Goal: Task Accomplishment & Management: Manage account settings

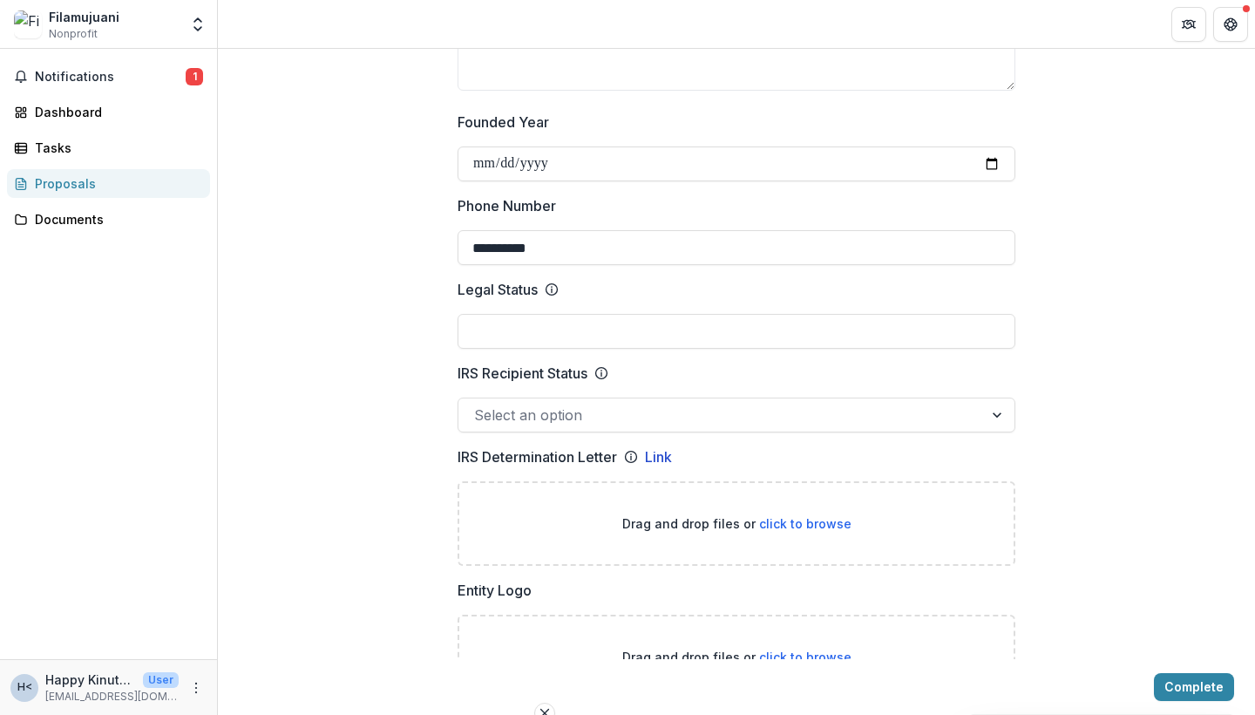
scroll to position [669, 0]
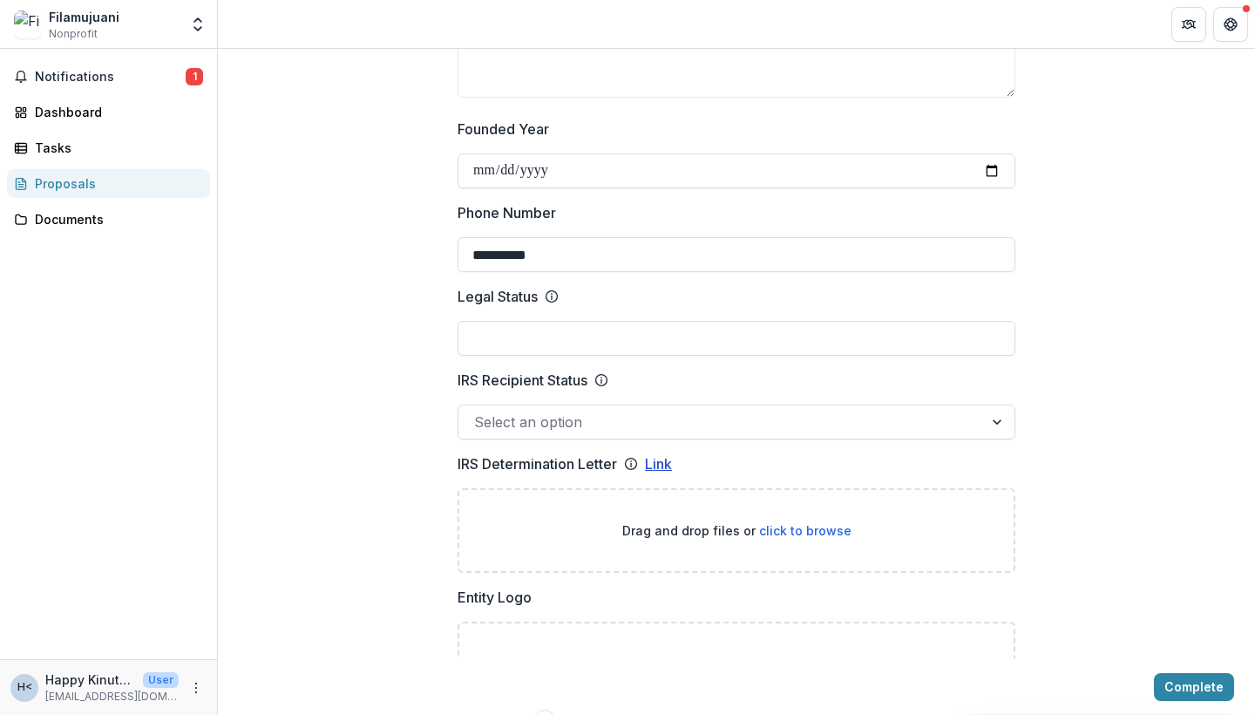
click at [666, 474] on link "Link" at bounding box center [658, 463] width 27 height 21
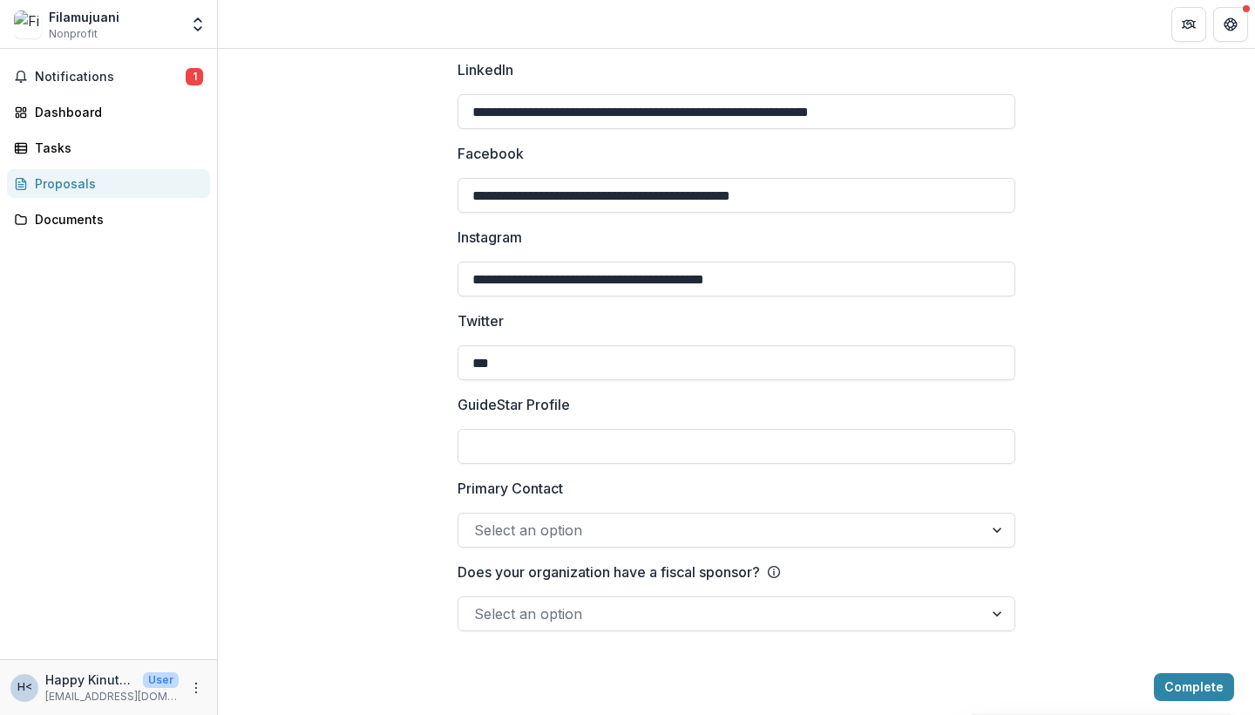
scroll to position [2502, 0]
click at [1172, 691] on button "Complete" at bounding box center [1194, 687] width 80 height 28
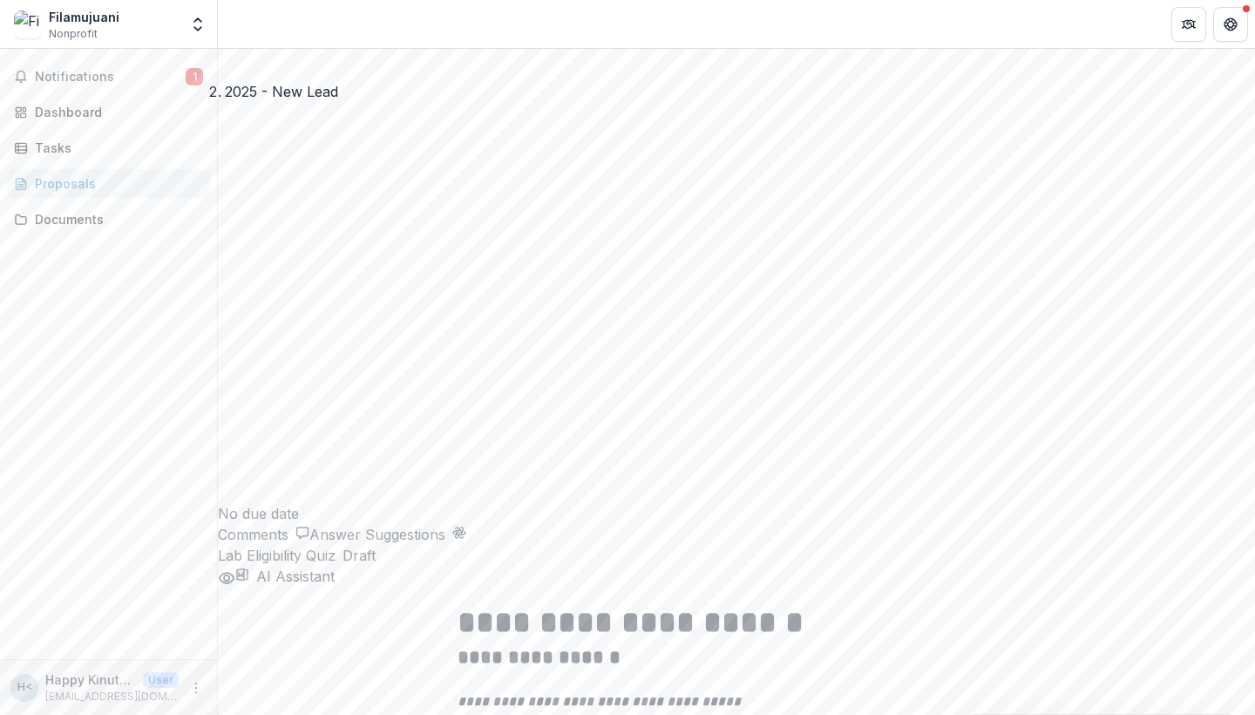
scroll to position [371, 0]
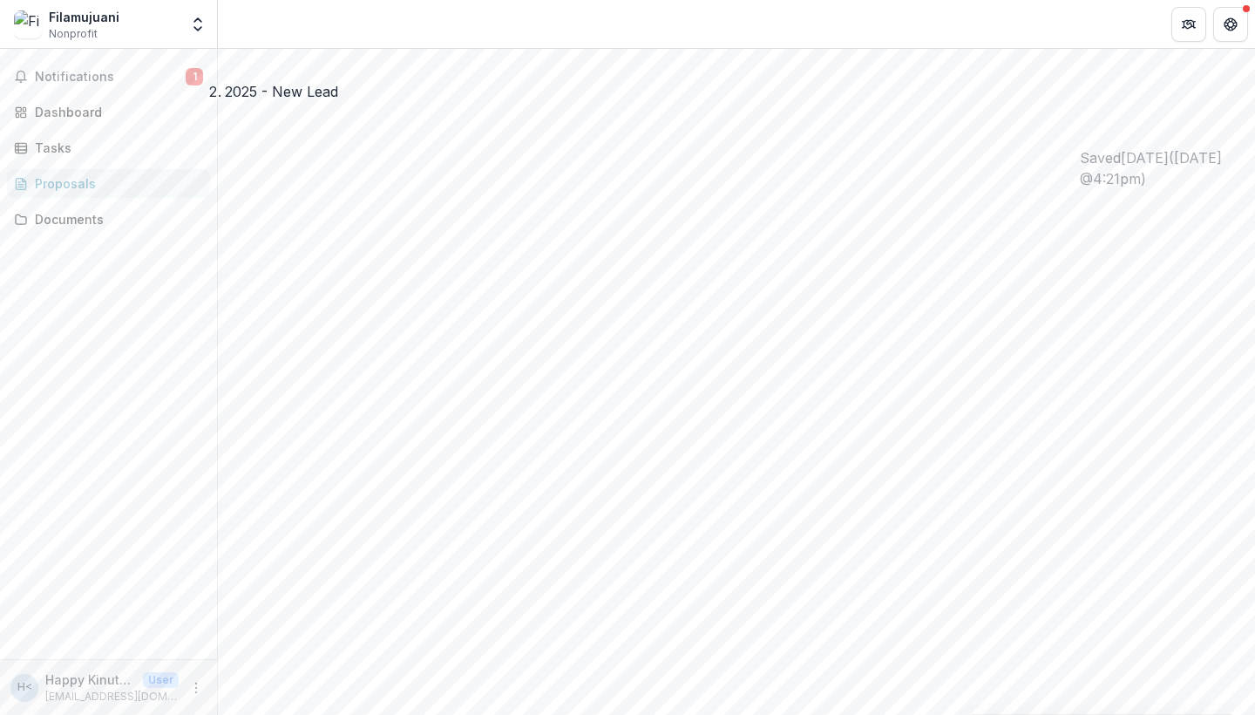
click at [171, 31] on div "Filamujuani Nonprofit" at bounding box center [96, 25] width 165 height 34
click at [204, 27] on icon "Open entity switcher" at bounding box center [197, 24] width 17 height 17
click at [180, 343] on div "Notifications 1 Dashboard Tasks Proposals Documents" at bounding box center [108, 354] width 217 height 610
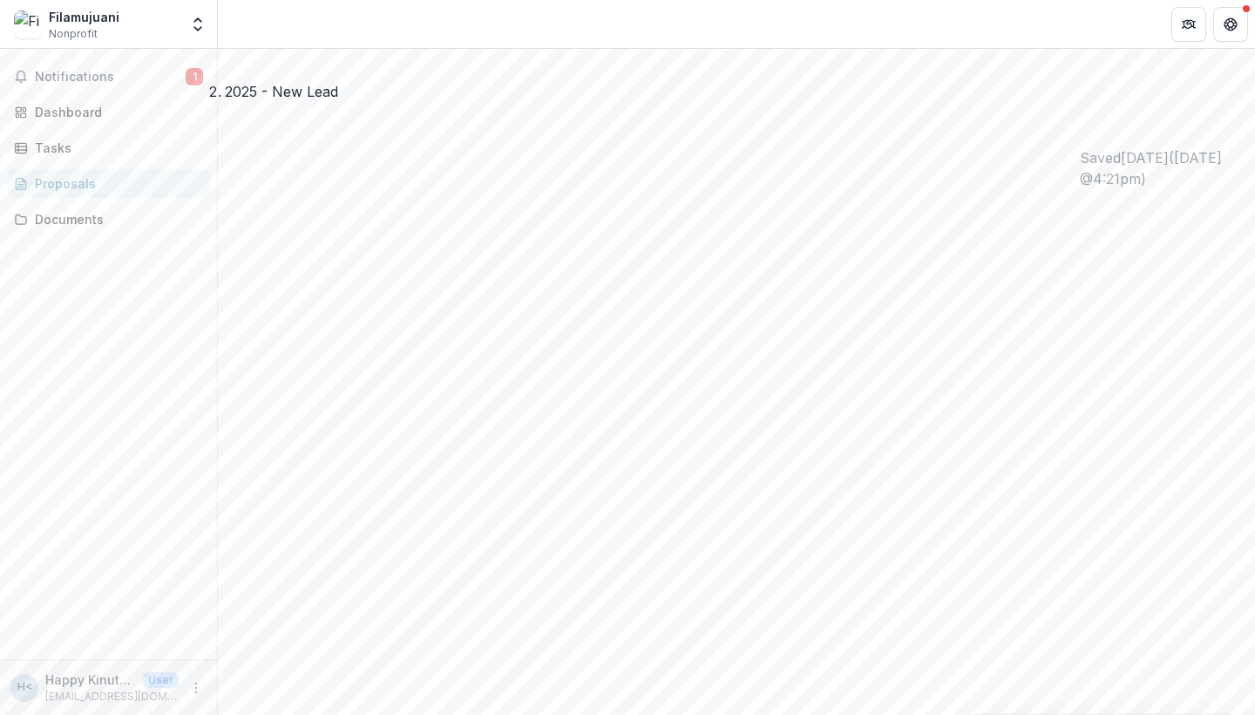
click at [27, 29] on img at bounding box center [28, 24] width 28 height 28
click at [74, 24] on div "Filamujuani" at bounding box center [84, 17] width 71 height 18
click at [1228, 31] on icon "Get Help" at bounding box center [1231, 24] width 14 height 14
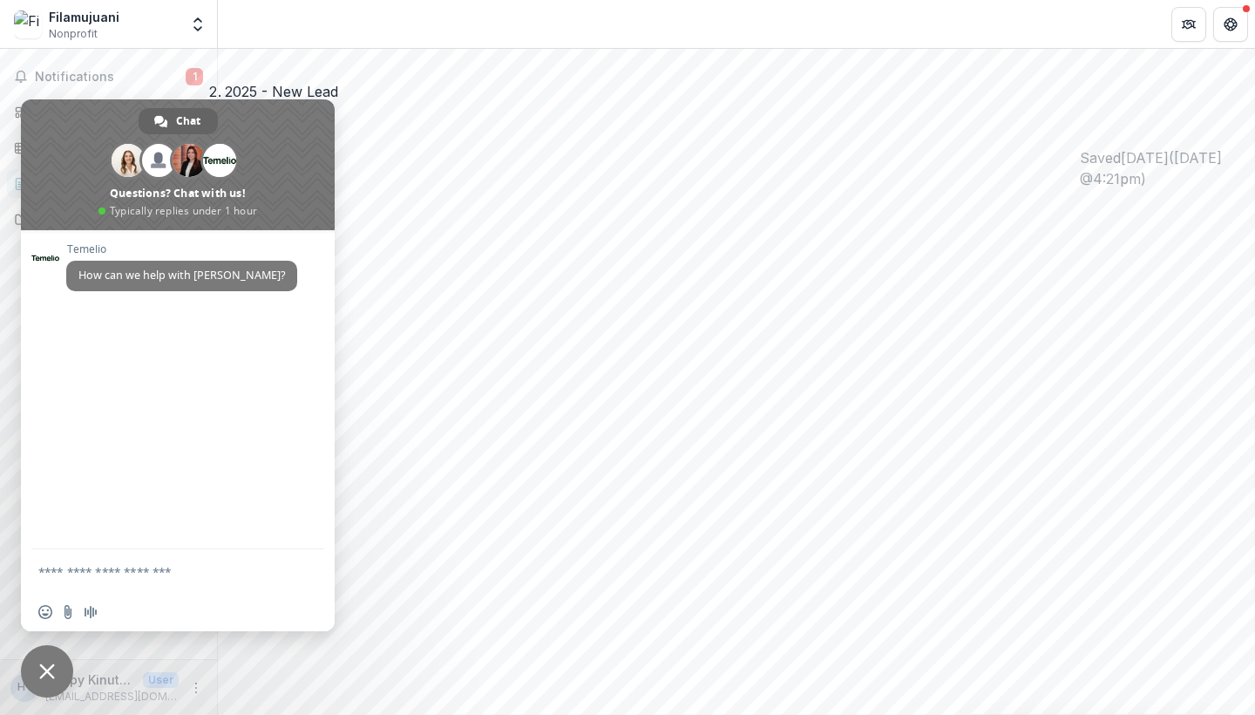
click at [303, 28] on icon "breadcrumb" at bounding box center [281, 24] width 113 height 113
click at [153, 71] on span "Notifications" at bounding box center [110, 77] width 151 height 15
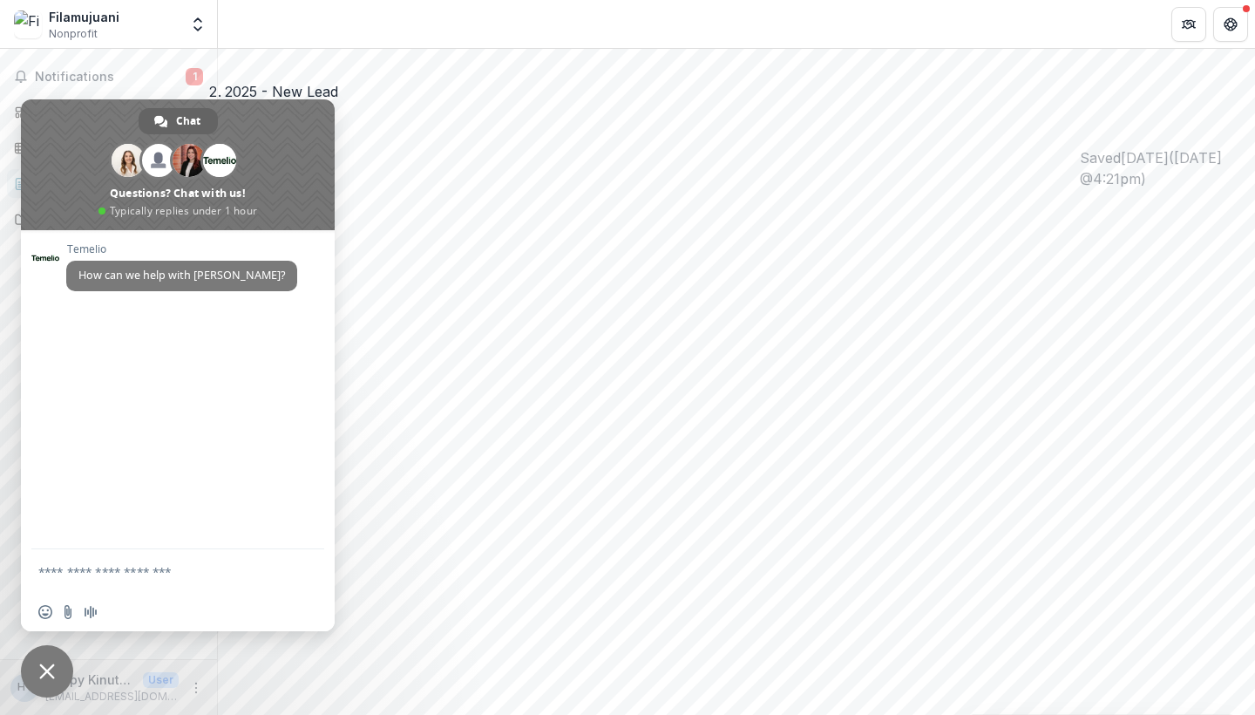
click at [44, 674] on span "Close chat" at bounding box center [47, 671] width 16 height 16
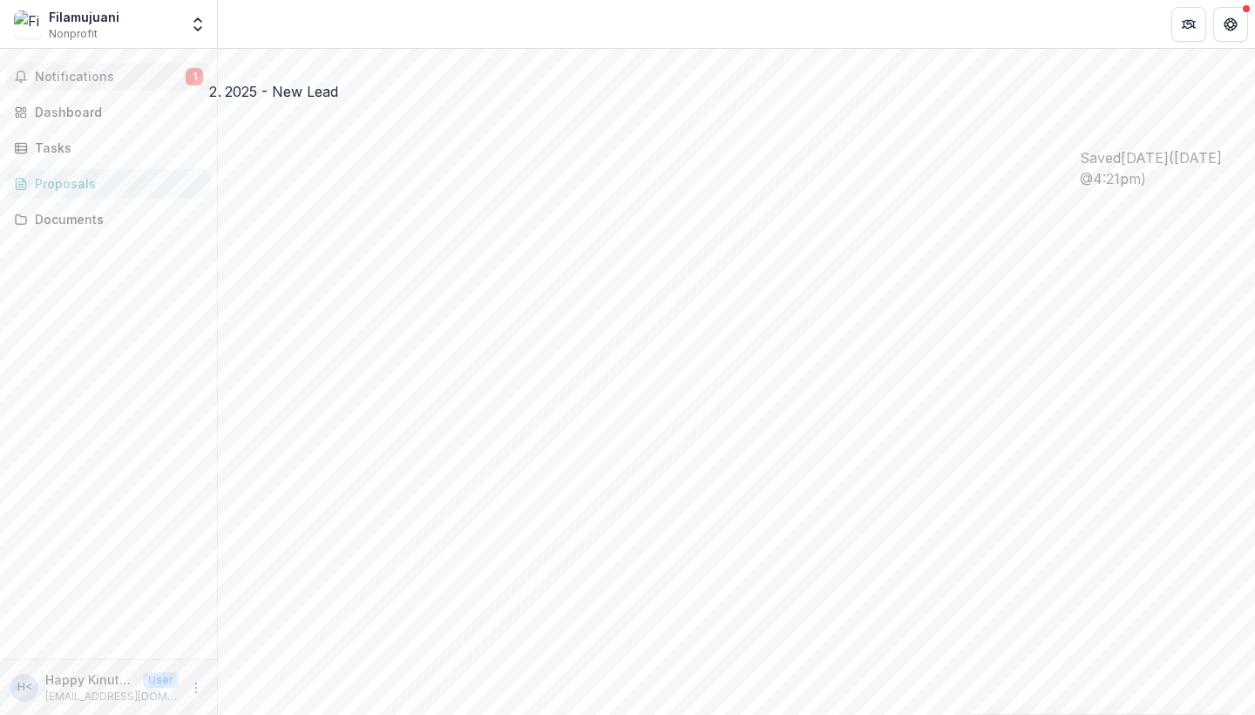
click at [189, 68] on span "1" at bounding box center [194, 76] width 17 height 17
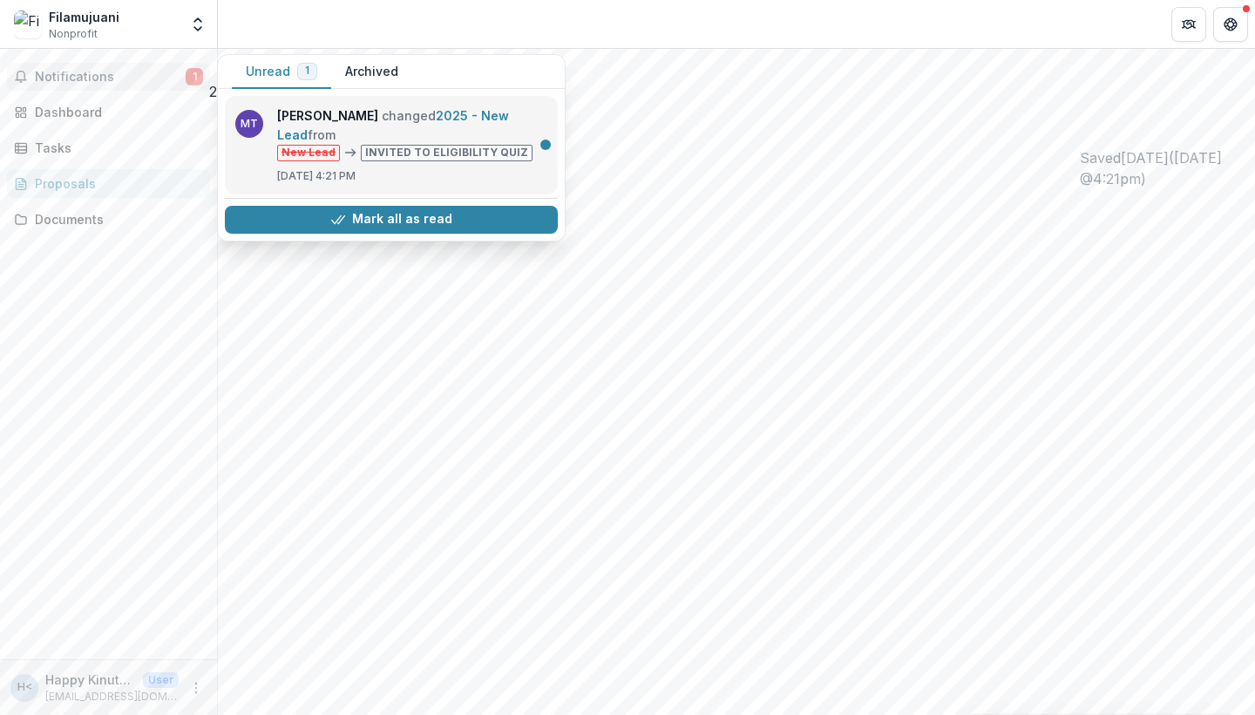
click at [420, 142] on link "2025 - New Lead" at bounding box center [393, 125] width 232 height 34
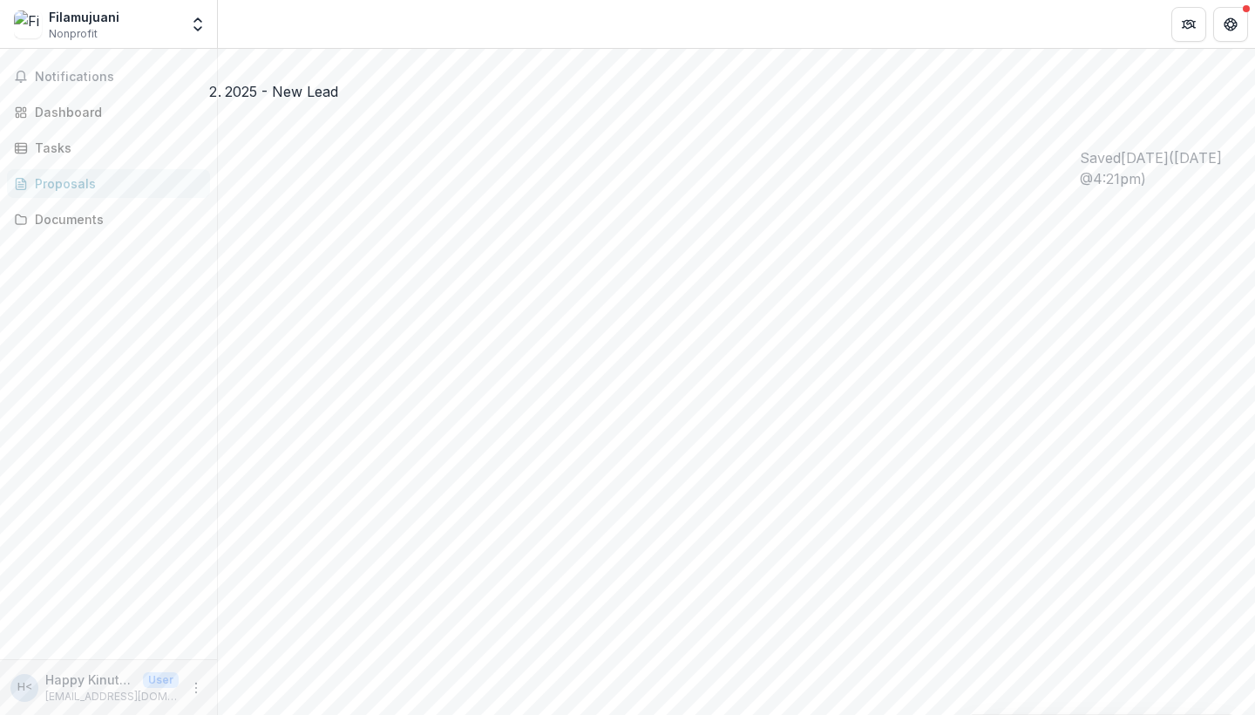
click at [355, 91] on img at bounding box center [736, 80] width 1037 height 21
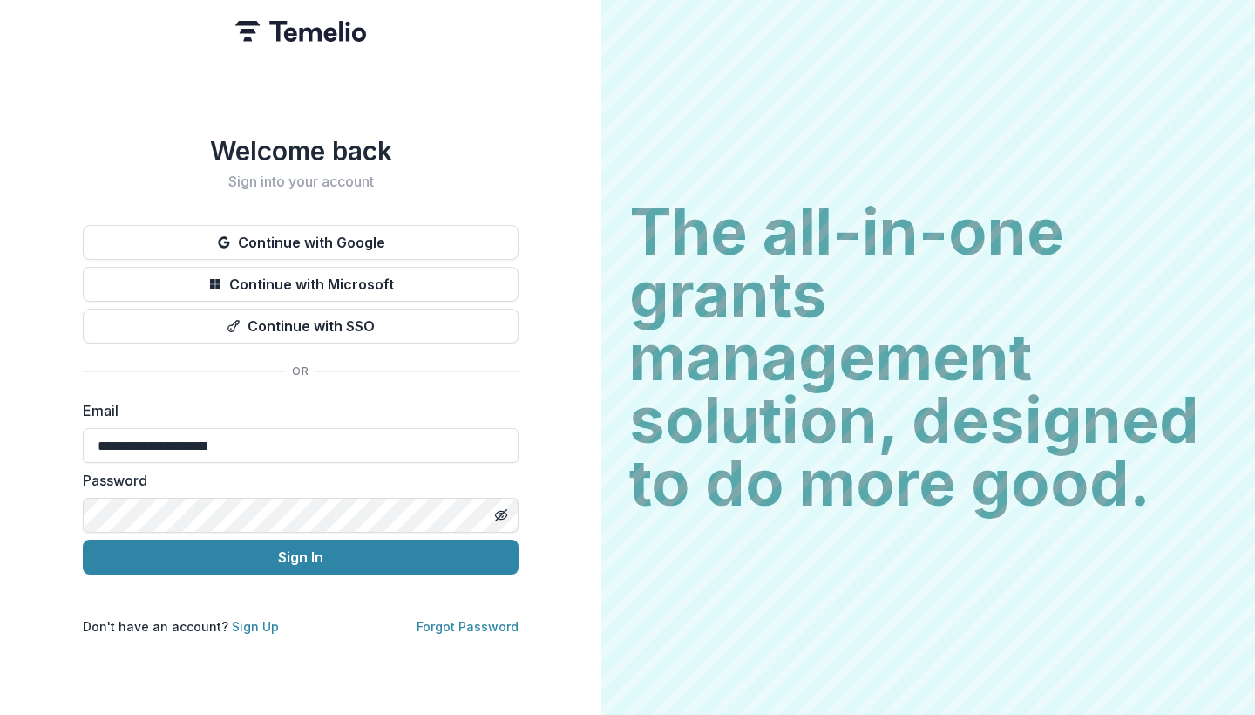
type input "**********"
click at [508, 513] on button "Toggle password visibility" at bounding box center [501, 515] width 28 height 28
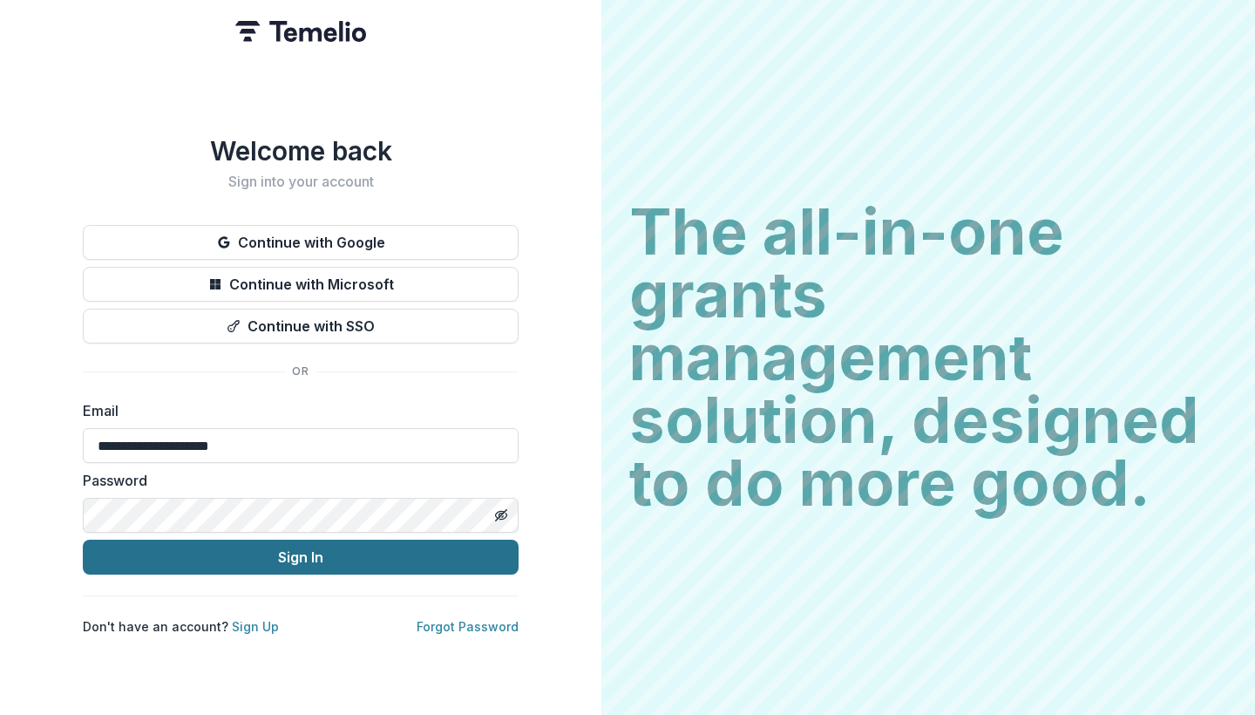
click at [446, 548] on button "Sign In" at bounding box center [301, 557] width 436 height 35
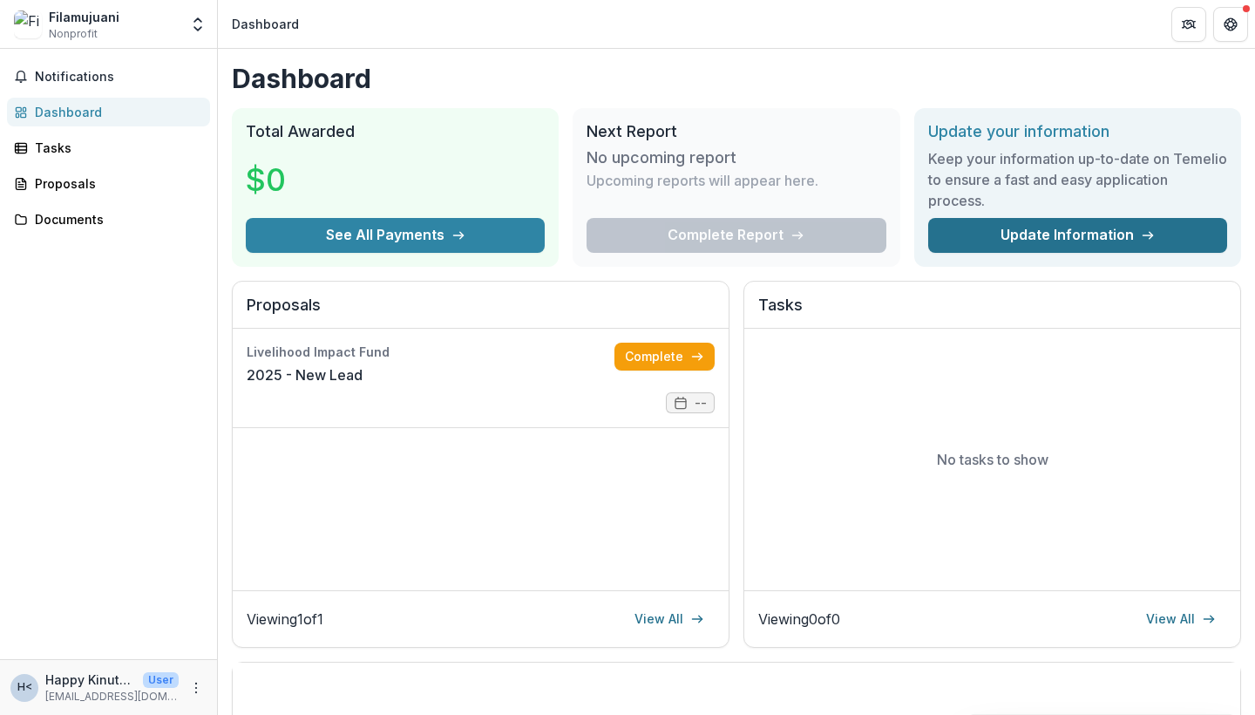
click at [1120, 239] on link "Update Information" at bounding box center [1078, 235] width 299 height 35
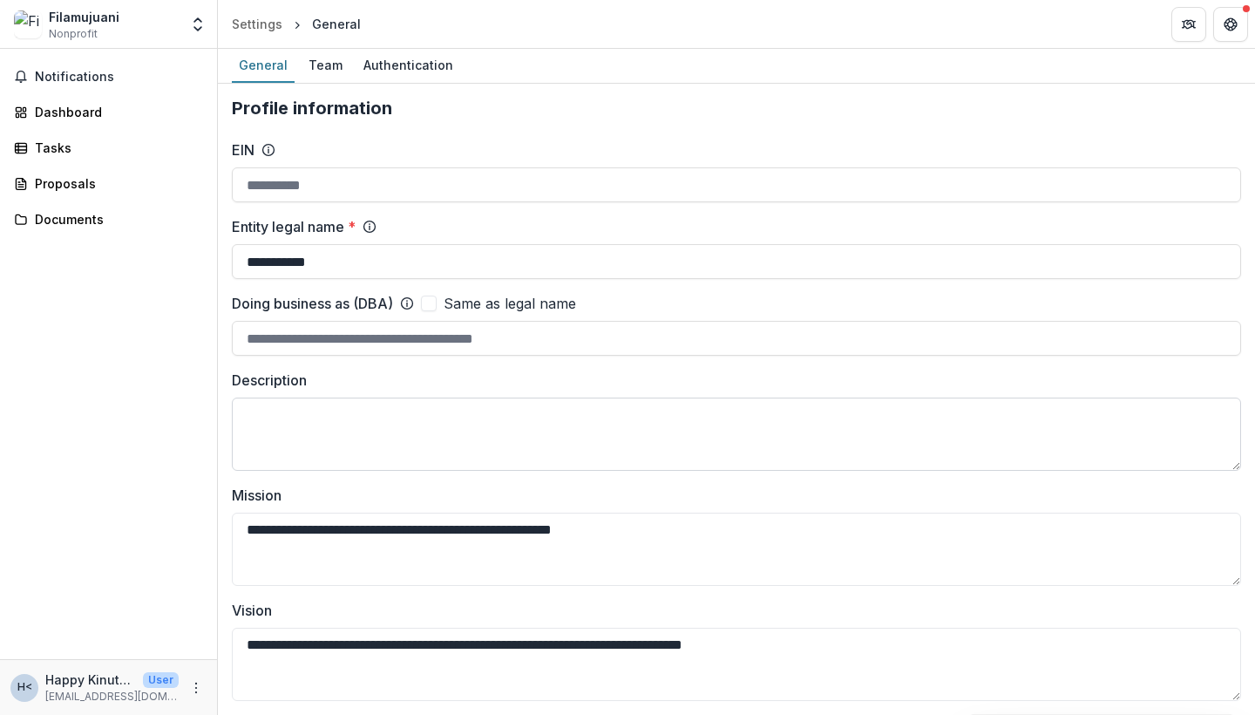
click at [401, 445] on textarea "Description" at bounding box center [737, 434] width 1010 height 73
click at [573, 568] on textarea "**********" at bounding box center [737, 549] width 1010 height 73
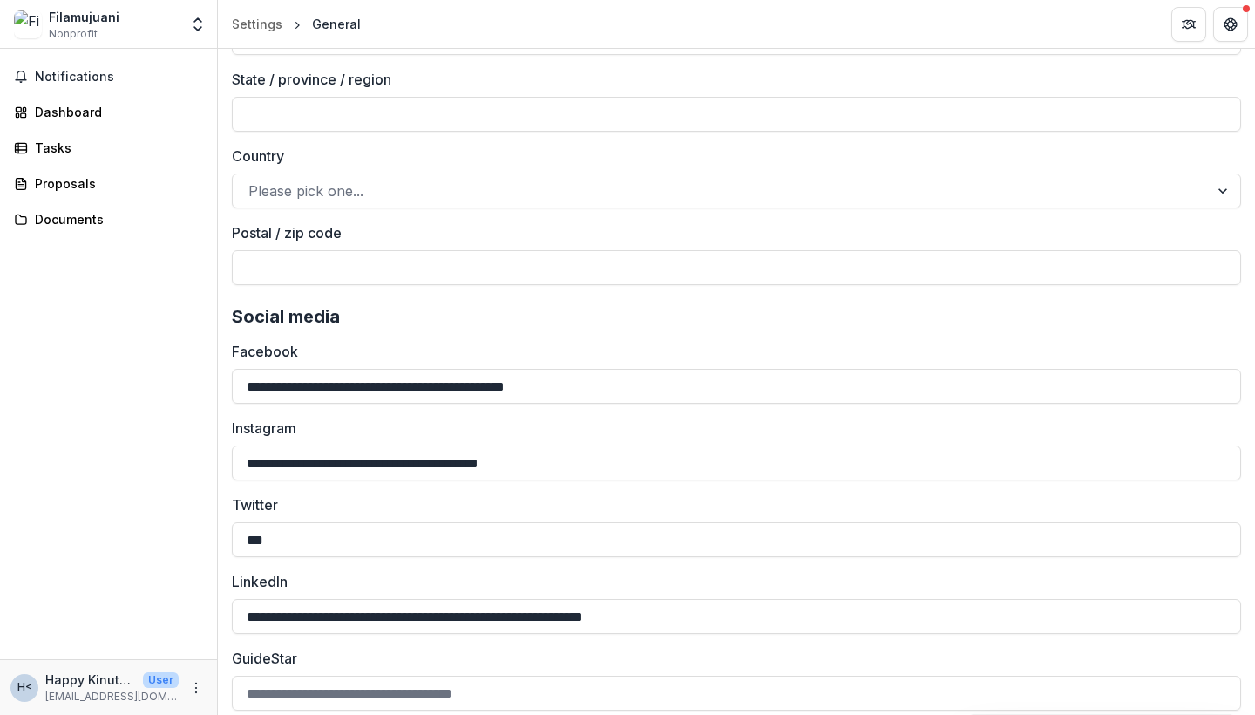
scroll to position [2300, 0]
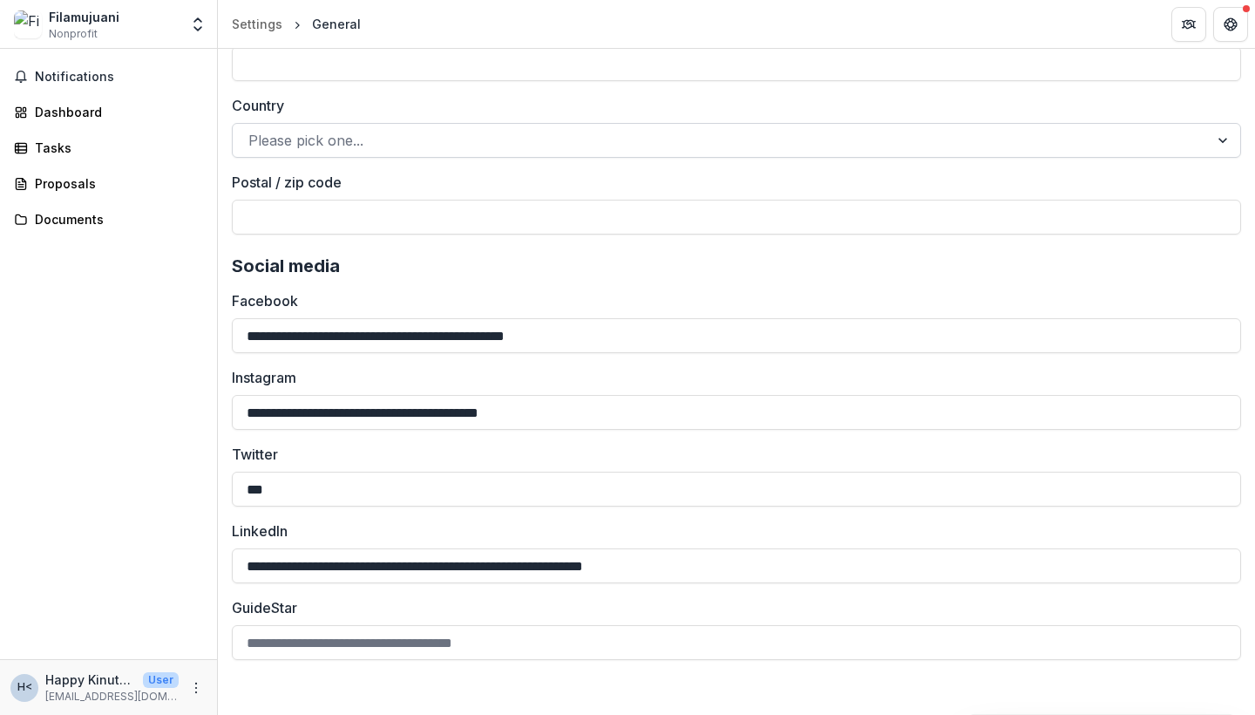
click at [499, 138] on div at bounding box center [720, 140] width 945 height 24
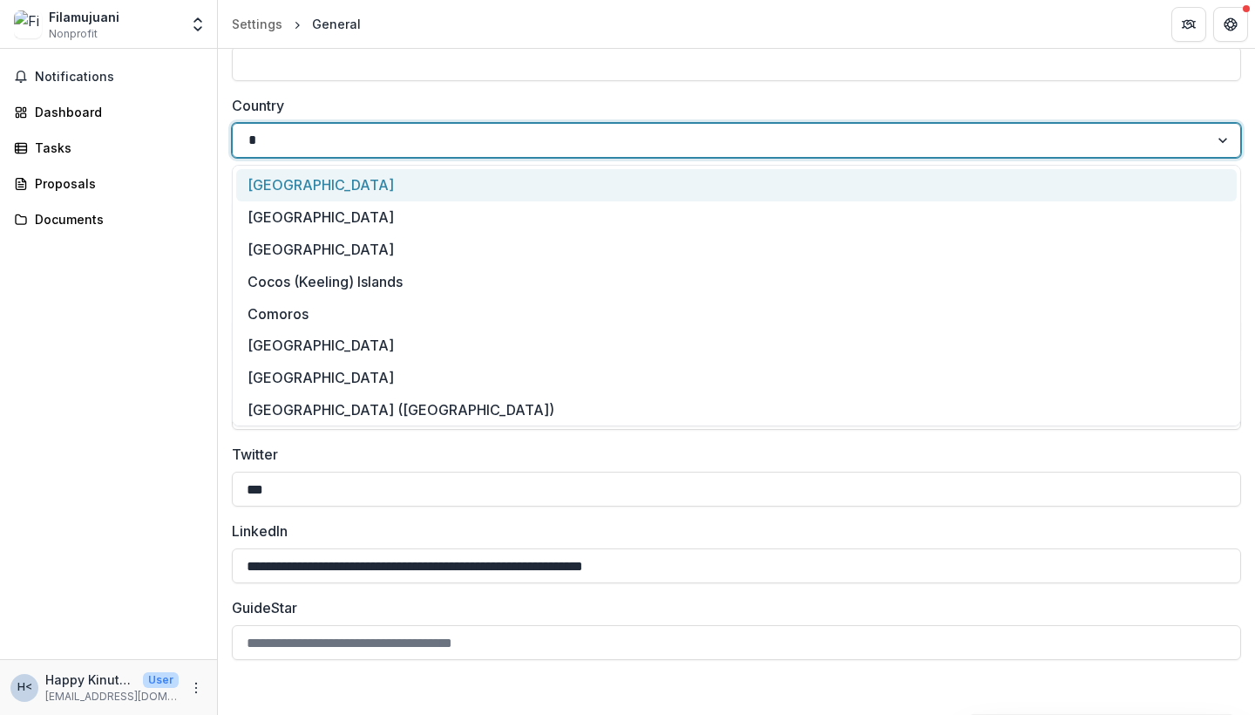
type input "**"
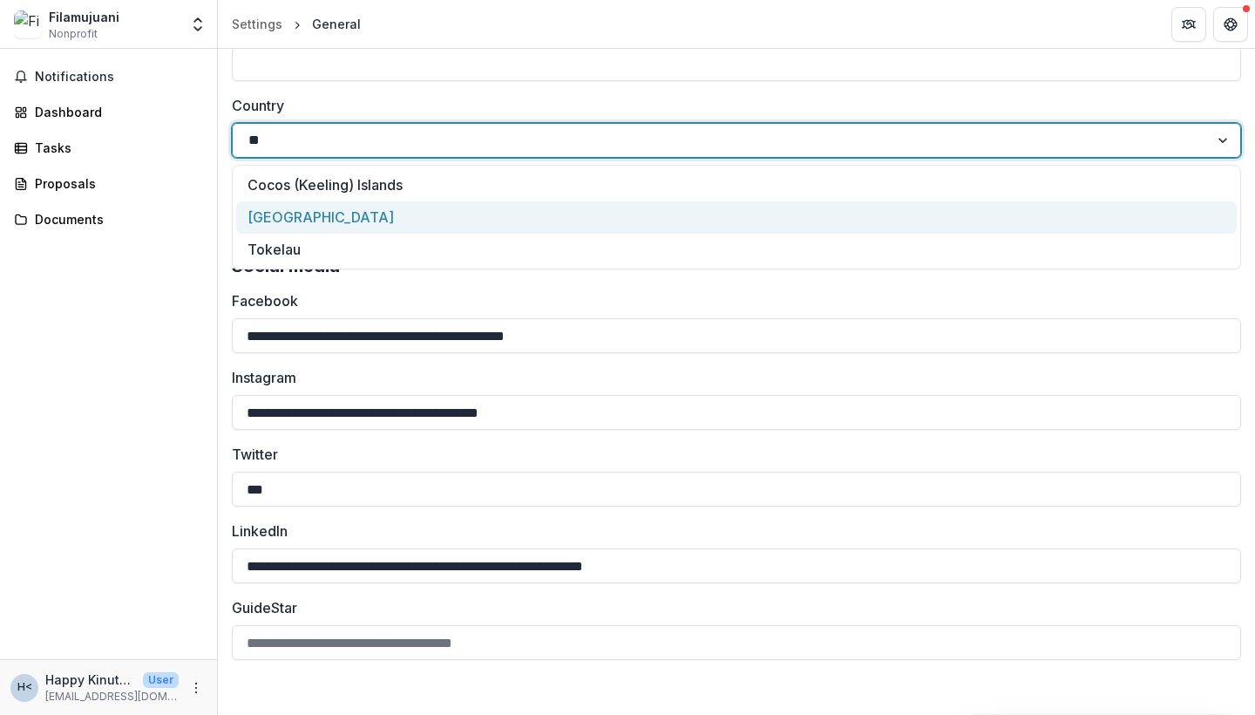
click at [492, 210] on div "Kenya" at bounding box center [736, 217] width 1001 height 32
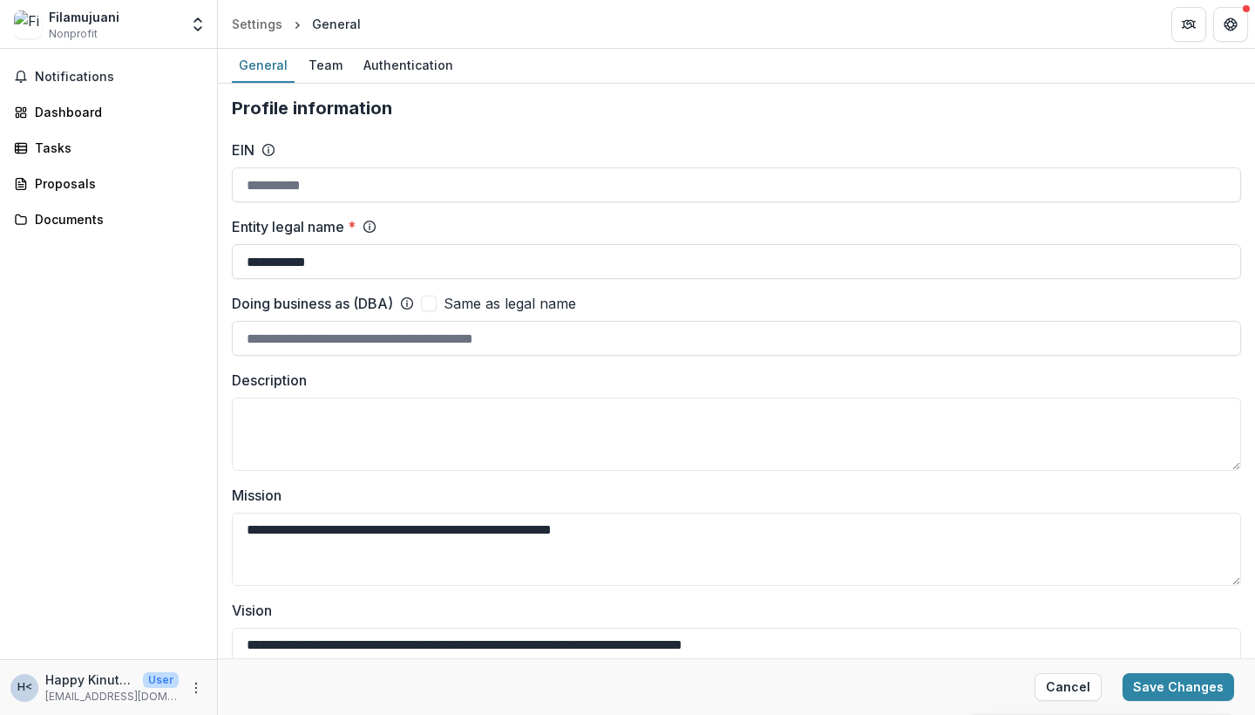
scroll to position [0, 0]
click at [313, 66] on div "Team" at bounding box center [326, 64] width 48 height 25
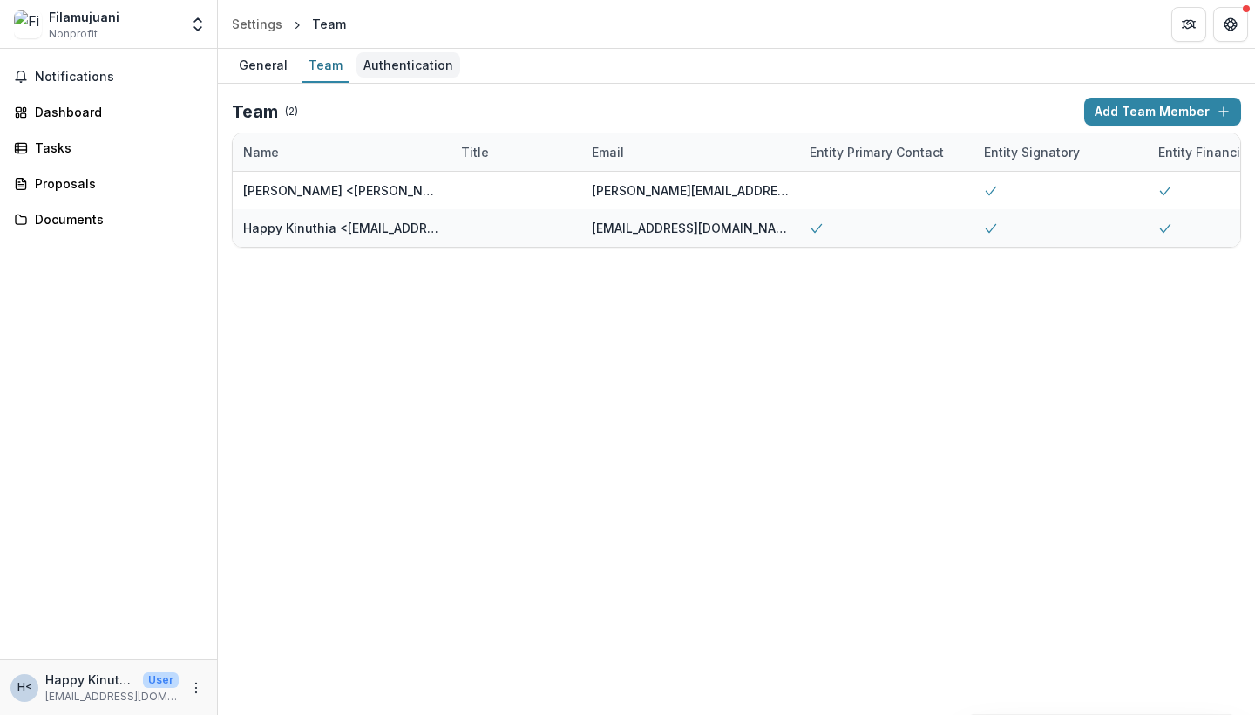
click at [405, 78] on link "Authentication" at bounding box center [409, 66] width 104 height 34
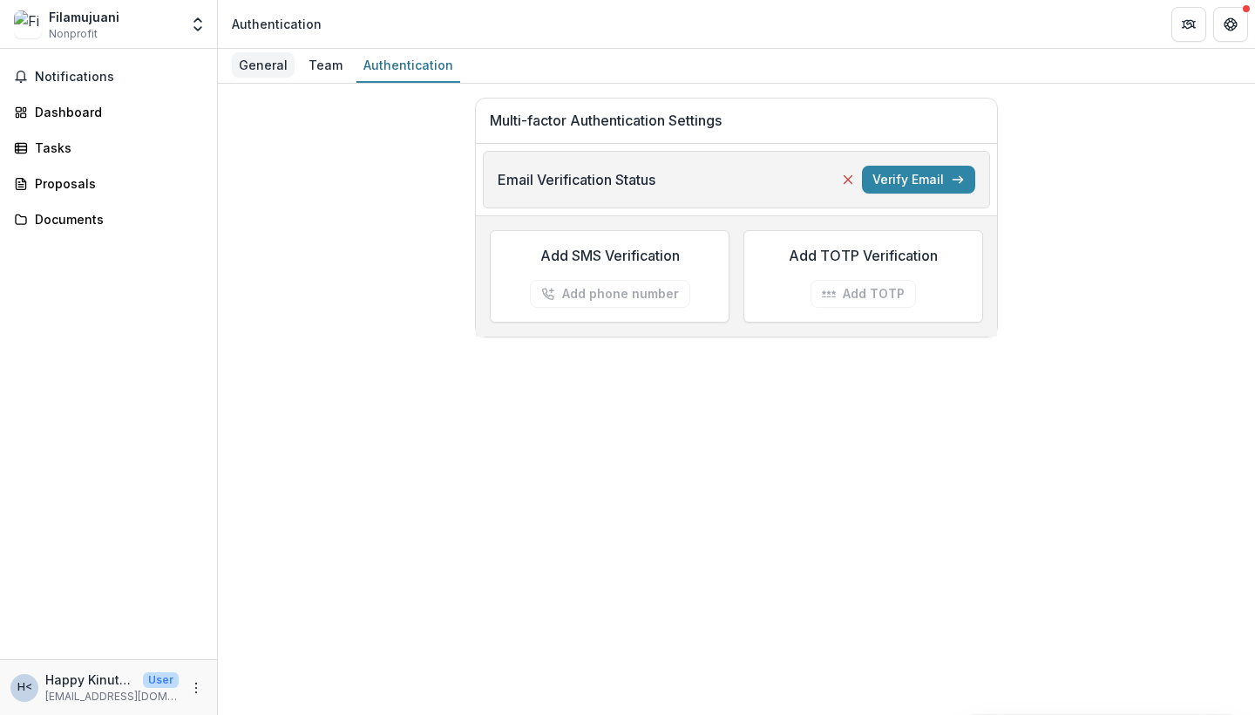
click at [232, 63] on div "General" at bounding box center [263, 64] width 63 height 25
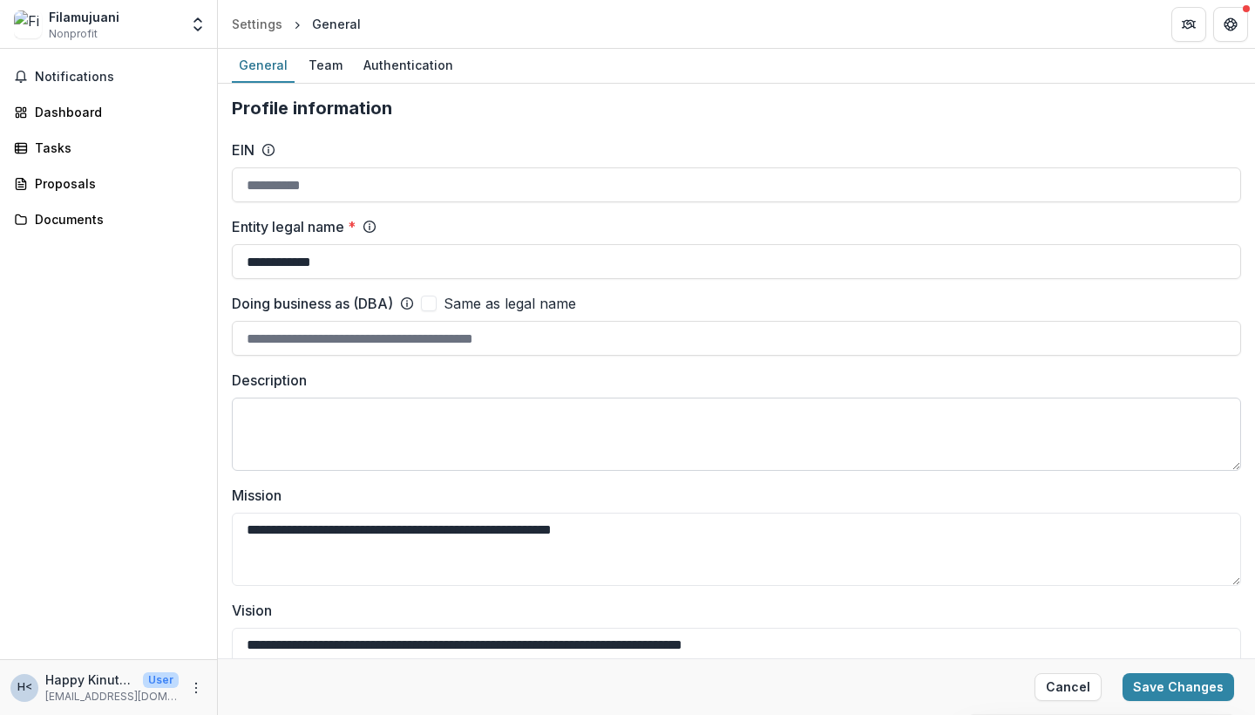
type input "**********"
click at [334, 432] on textarea "Description" at bounding box center [737, 434] width 1010 height 73
click at [376, 566] on textarea "**********" at bounding box center [737, 549] width 1010 height 73
click at [587, 646] on textarea "**********" at bounding box center [737, 664] width 1010 height 73
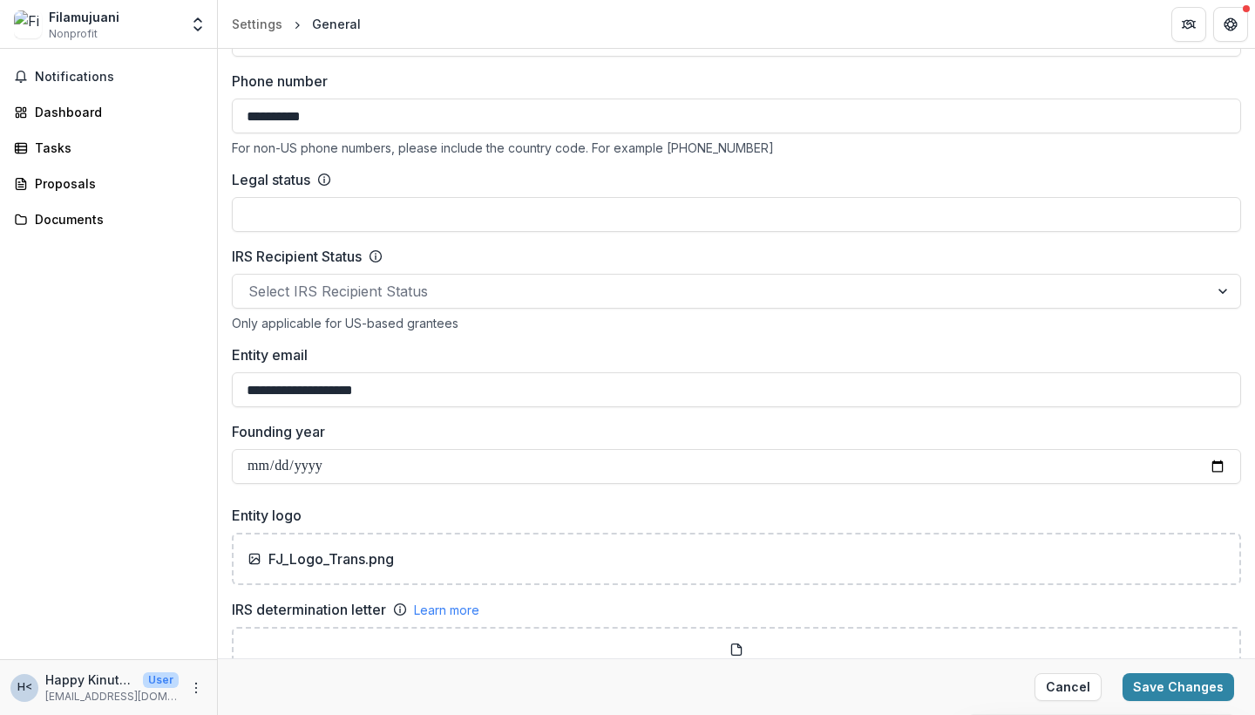
scroll to position [738, 0]
